Goal: Information Seeking & Learning: Learn about a topic

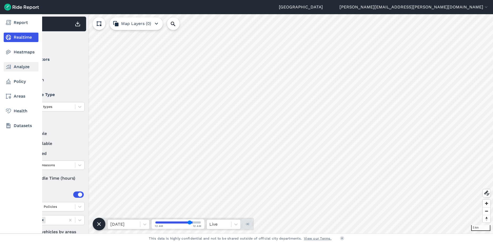
click at [22, 68] on link "Analyze" at bounding box center [21, 66] width 35 height 9
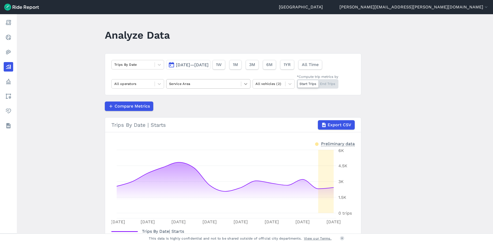
click at [245, 83] on icon at bounding box center [245, 83] width 5 height 5
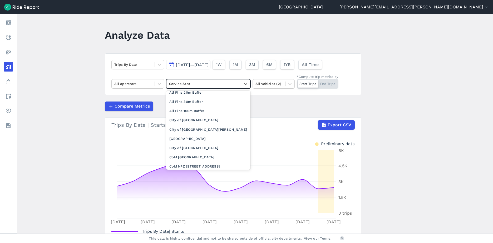
scroll to position [105, 0]
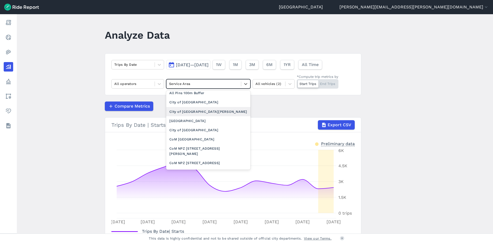
click at [204, 113] on div "City of [GEOGRAPHIC_DATA][PERSON_NAME]" at bounding box center [208, 111] width 84 height 9
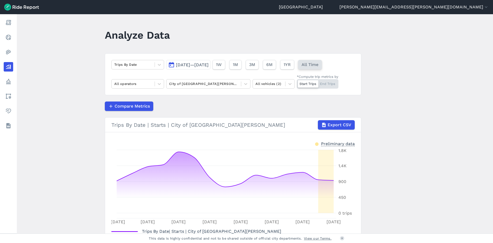
click at [318, 64] on span "All Time" at bounding box center [310, 65] width 17 height 6
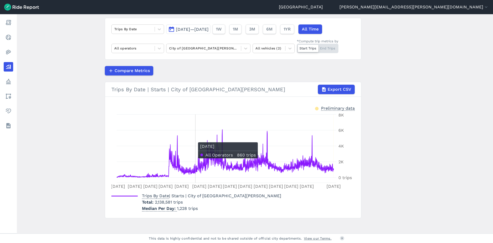
scroll to position [39, 0]
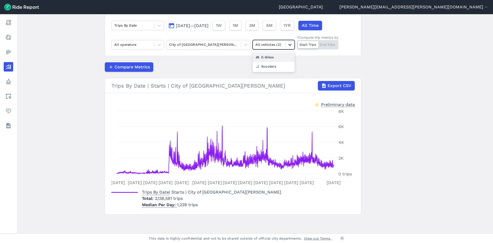
click at [289, 44] on icon at bounding box center [289, 44] width 5 height 5
click at [268, 67] on div "Scooters" at bounding box center [274, 66] width 42 height 9
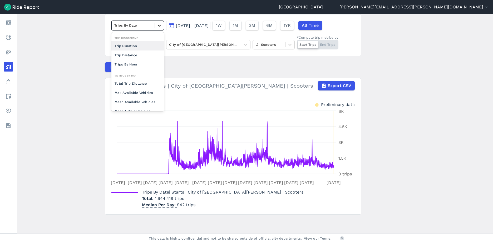
click at [160, 27] on icon at bounding box center [159, 25] width 5 height 5
click at [138, 55] on div "Trip Distance" at bounding box center [137, 55] width 53 height 9
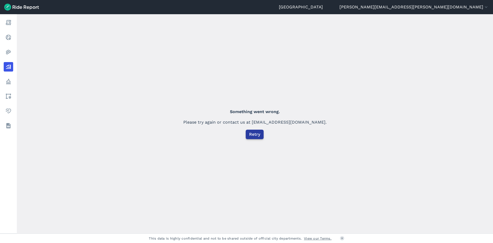
click at [256, 134] on span "Retry" at bounding box center [254, 134] width 11 height 6
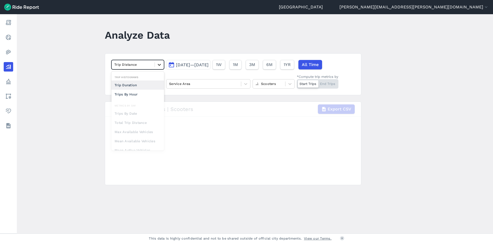
click at [157, 65] on icon at bounding box center [159, 64] width 5 height 5
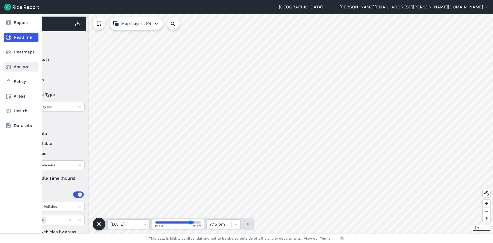
click at [10, 65] on icon at bounding box center [8, 67] width 6 height 6
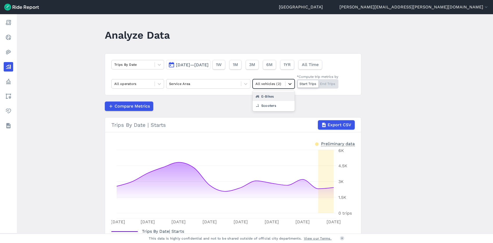
click at [291, 83] on icon at bounding box center [289, 83] width 5 height 5
click at [275, 105] on div "Scooters" at bounding box center [274, 105] width 42 height 9
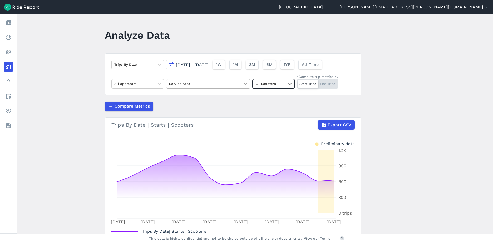
click at [246, 85] on icon at bounding box center [245, 83] width 5 height 5
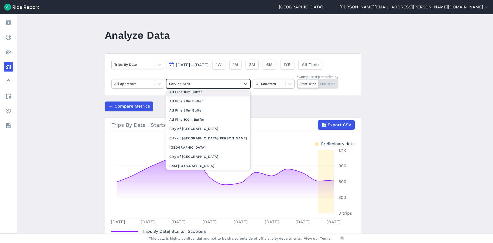
scroll to position [79, 0]
click at [197, 137] on div "City of [GEOGRAPHIC_DATA][PERSON_NAME]" at bounding box center [208, 138] width 84 height 9
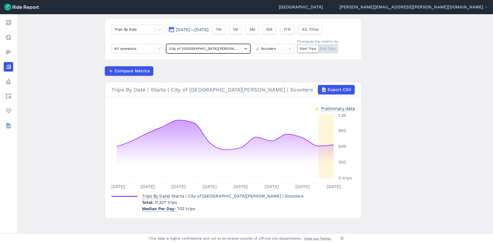
scroll to position [39, 0]
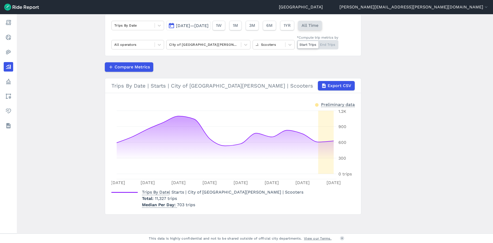
click at [318, 25] on span "All Time" at bounding box center [310, 25] width 17 height 6
